Goal: Task Accomplishment & Management: Use online tool/utility

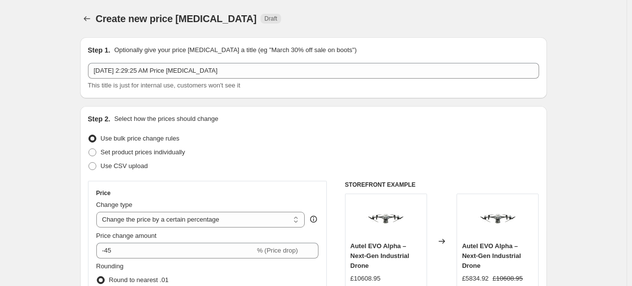
select select "percentage"
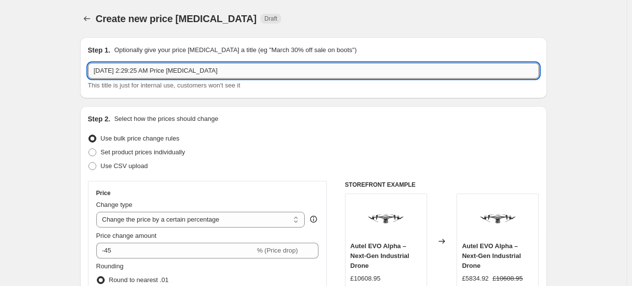
click at [182, 71] on input "[DATE] 2:29:25 AM Price [MEDICAL_DATA]" at bounding box center [313, 71] width 451 height 16
click at [226, 69] on input "[DATE] 2:29:25 AM Price [MEDICAL_DATA]" at bounding box center [313, 71] width 451 height 16
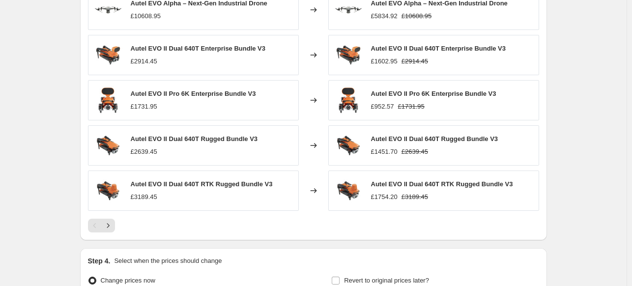
scroll to position [695, 0]
